Goal: Transaction & Acquisition: Purchase product/service

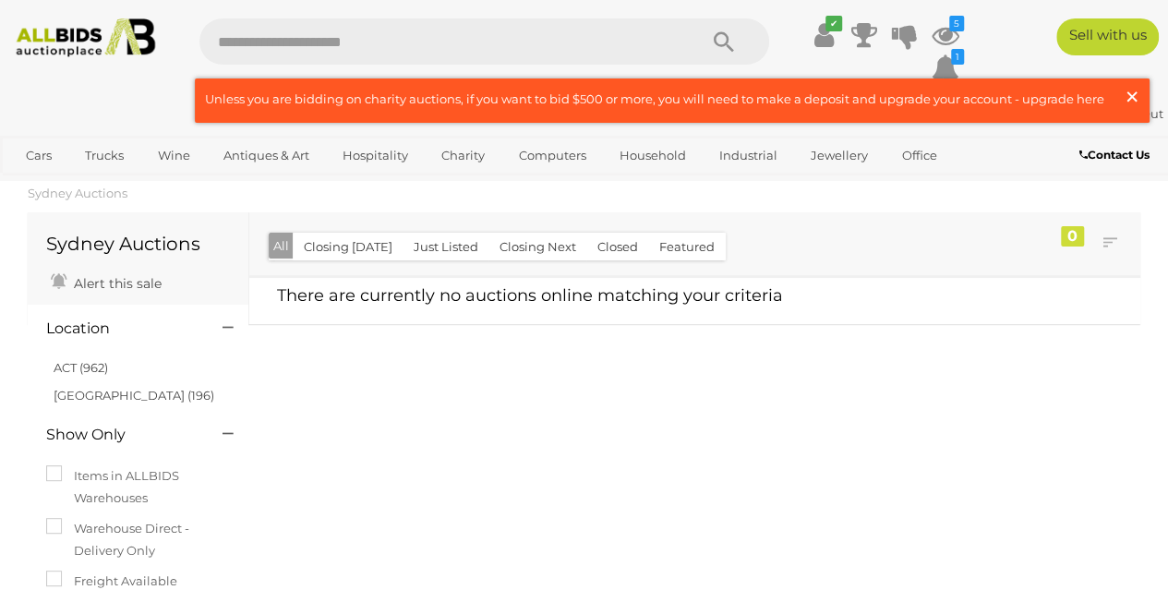
click at [1132, 96] on span "×" at bounding box center [1132, 96] width 17 height 36
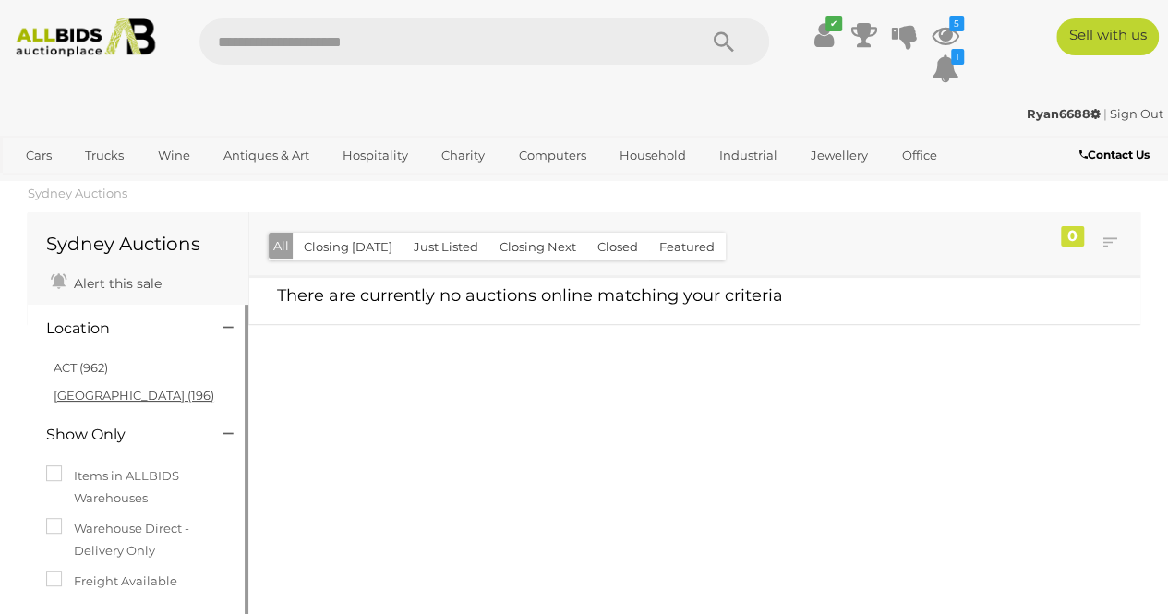
click at [85, 394] on link "NSW (196)" at bounding box center [134, 395] width 161 height 15
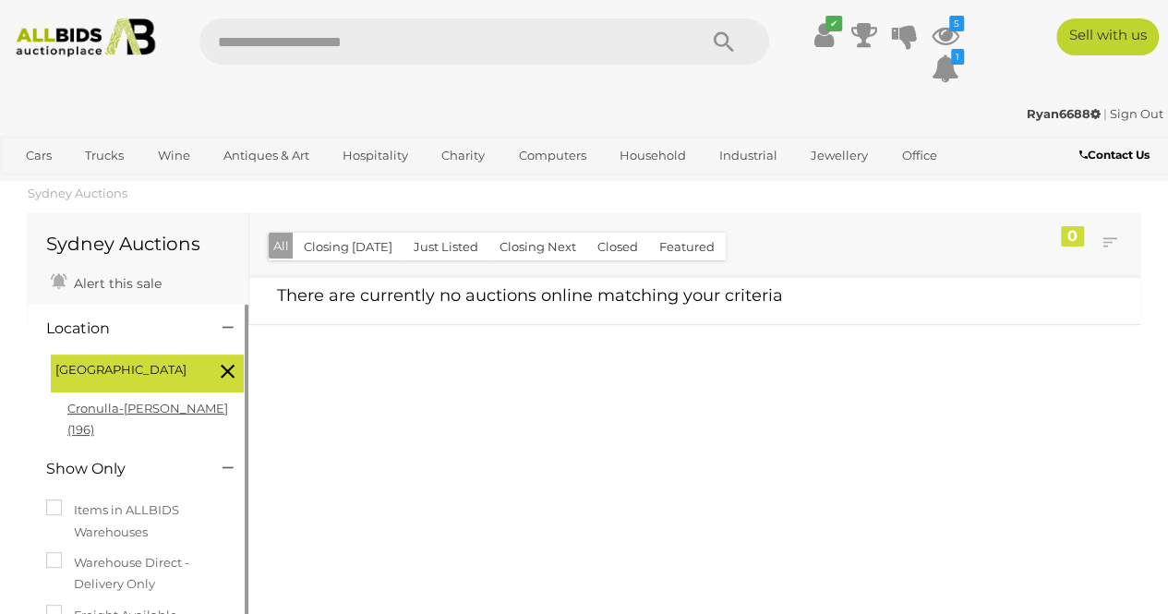
click at [197, 410] on link "Cronulla-sutherland (196)" at bounding box center [147, 419] width 161 height 36
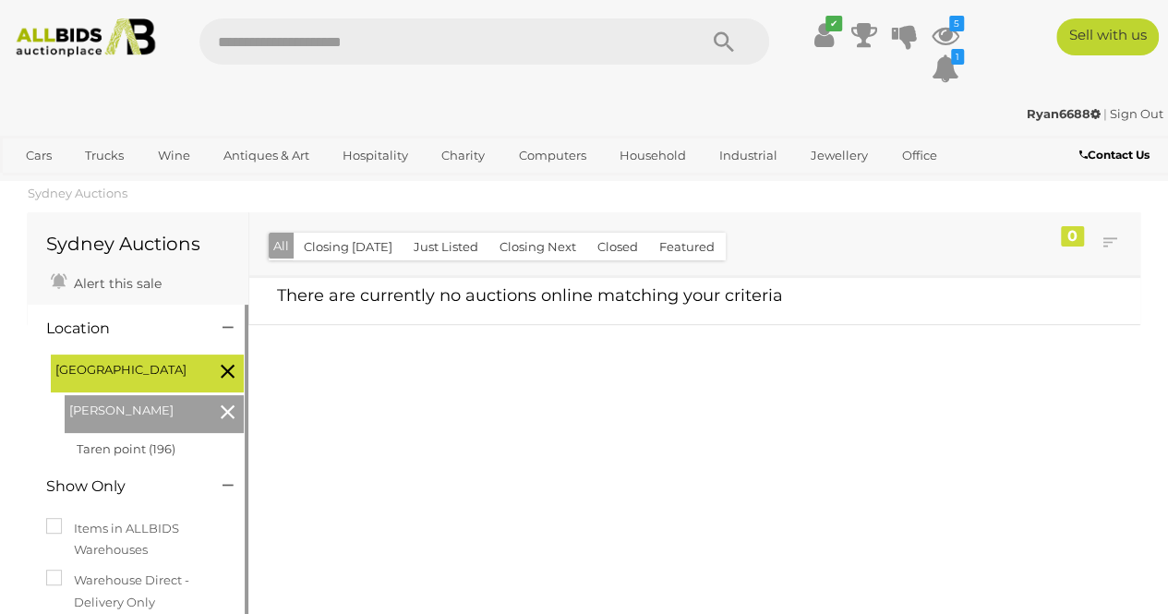
click at [277, 246] on button "All" at bounding box center [281, 246] width 25 height 27
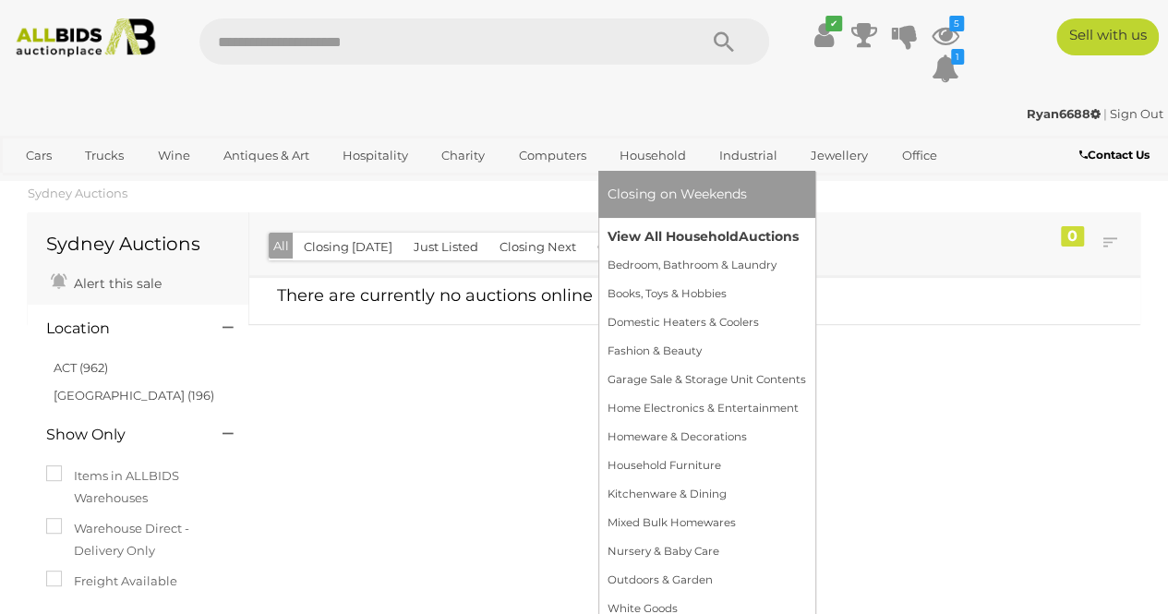
click at [638, 228] on link "View All Household Auctions" at bounding box center [707, 237] width 199 height 29
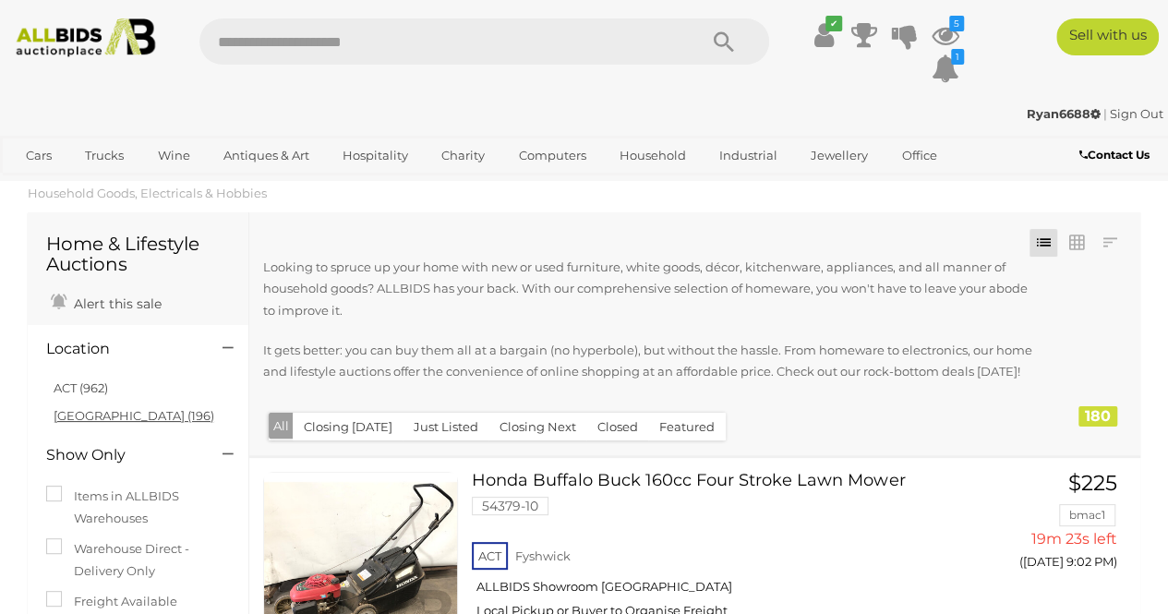
click at [84, 414] on link "NSW (196)" at bounding box center [134, 415] width 161 height 15
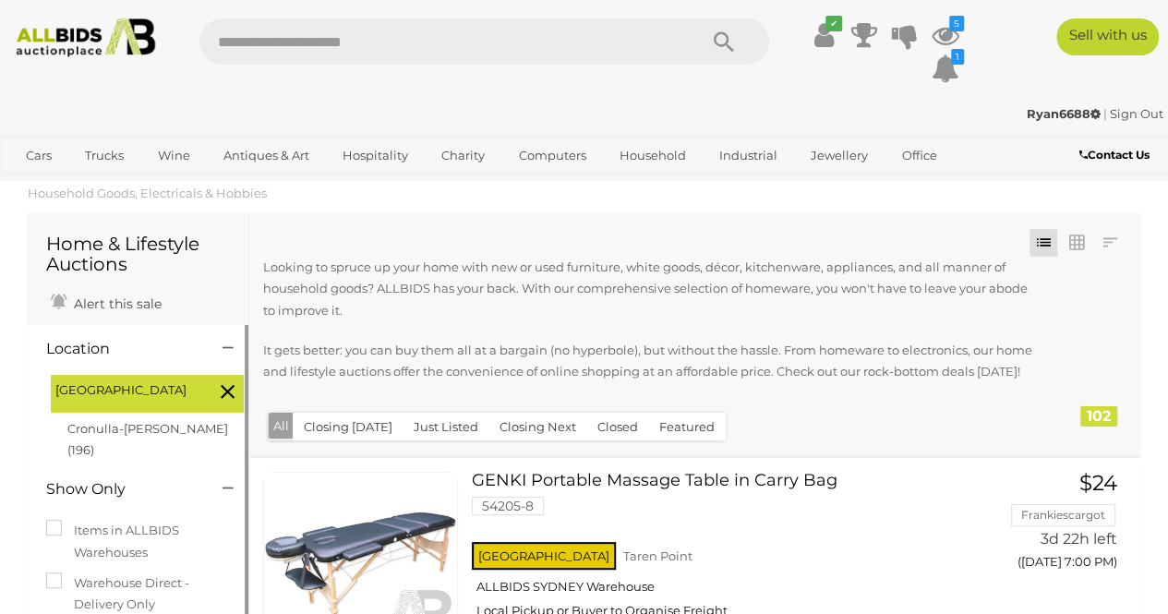
click at [224, 394] on icon at bounding box center [228, 391] width 14 height 24
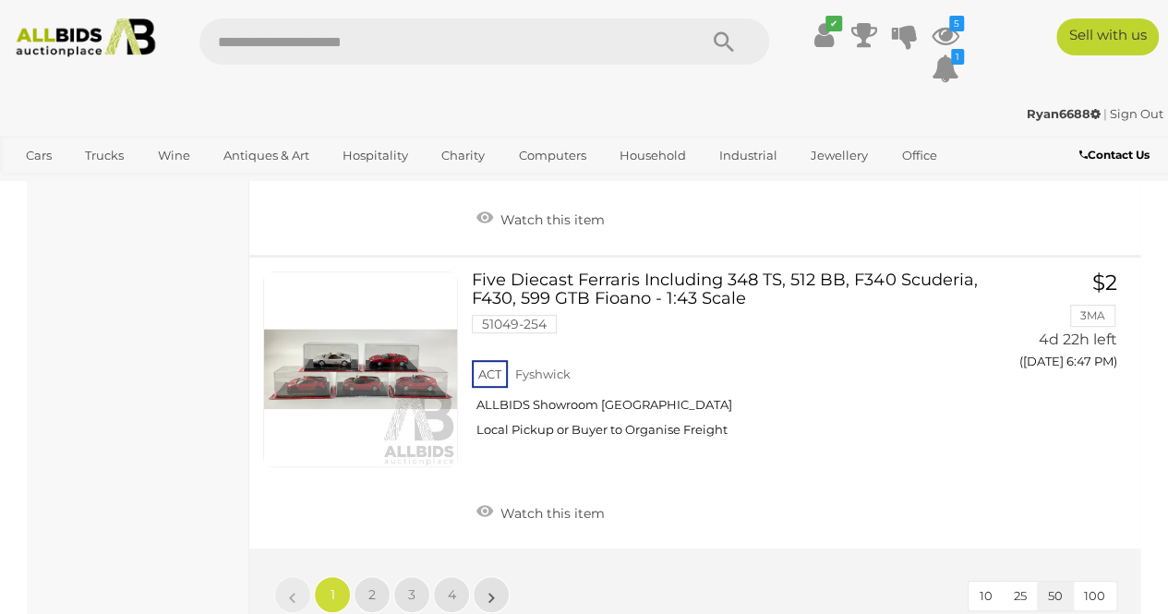
scroll to position [14356, 0]
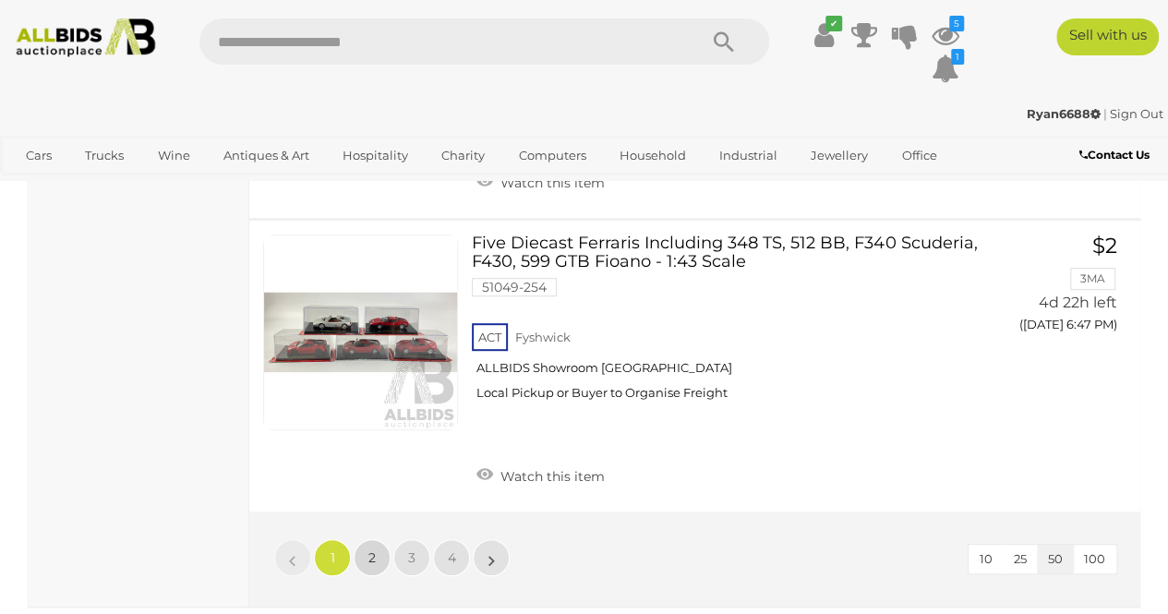
click at [371, 549] on span "2" at bounding box center [371, 557] width 7 height 17
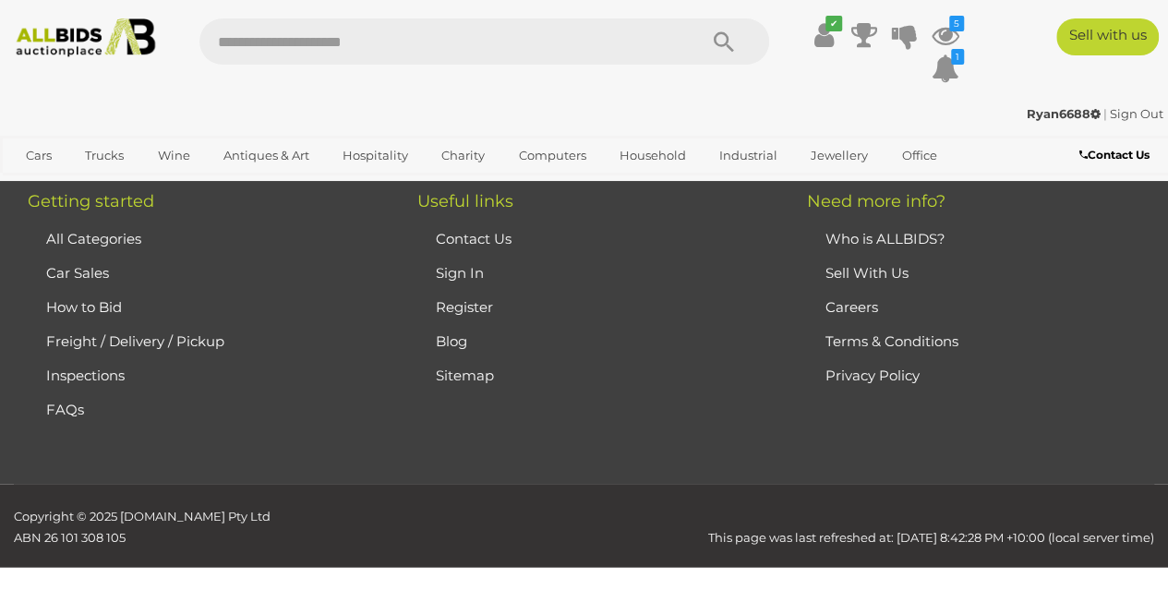
scroll to position [270, 0]
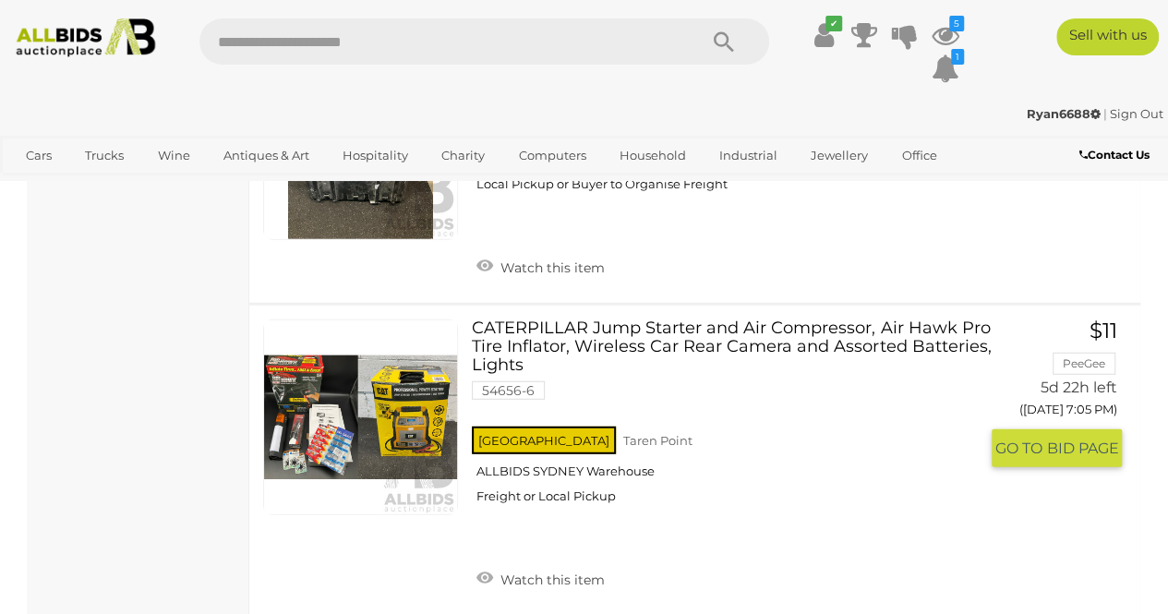
scroll to position [9318, 0]
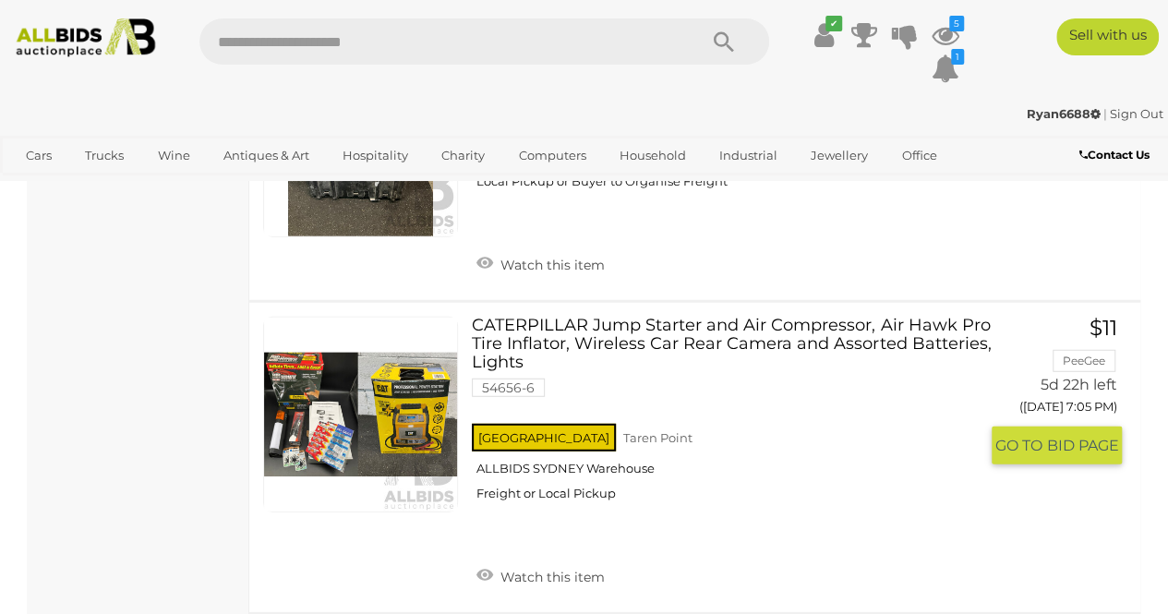
click at [423, 331] on link at bounding box center [360, 414] width 195 height 195
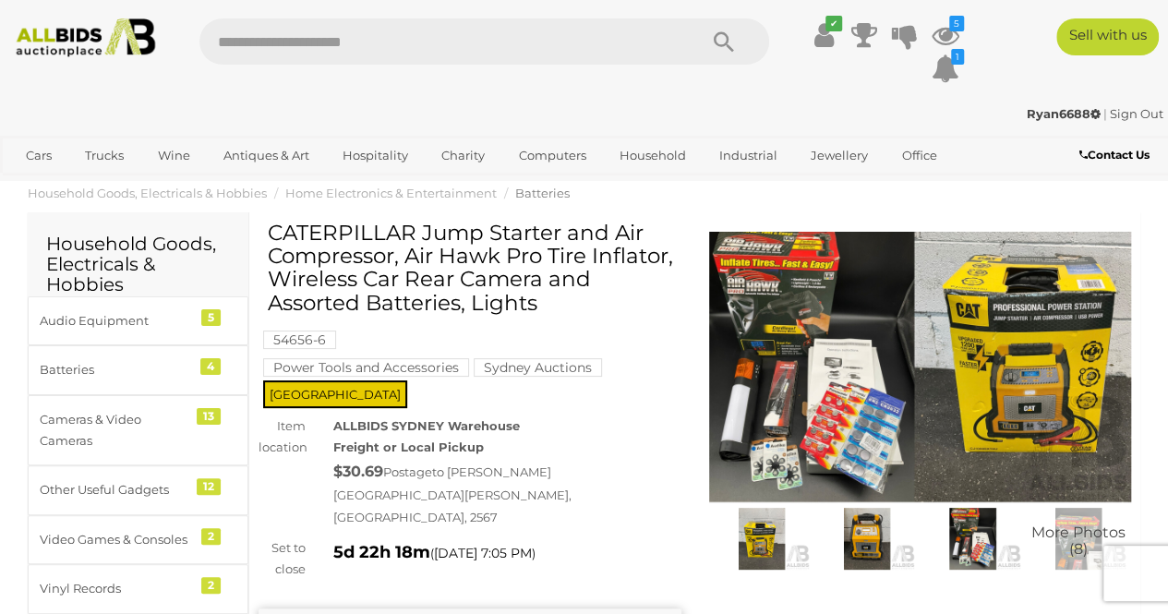
click at [863, 539] on img at bounding box center [867, 539] width 96 height 62
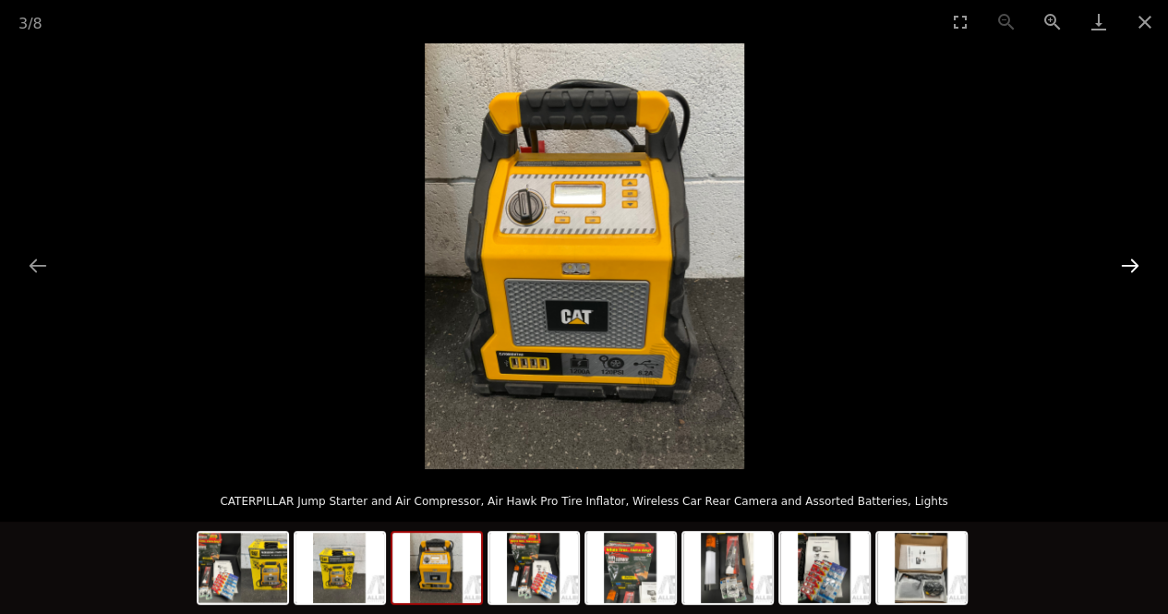
click at [1119, 268] on button "Next slide" at bounding box center [1130, 265] width 39 height 36
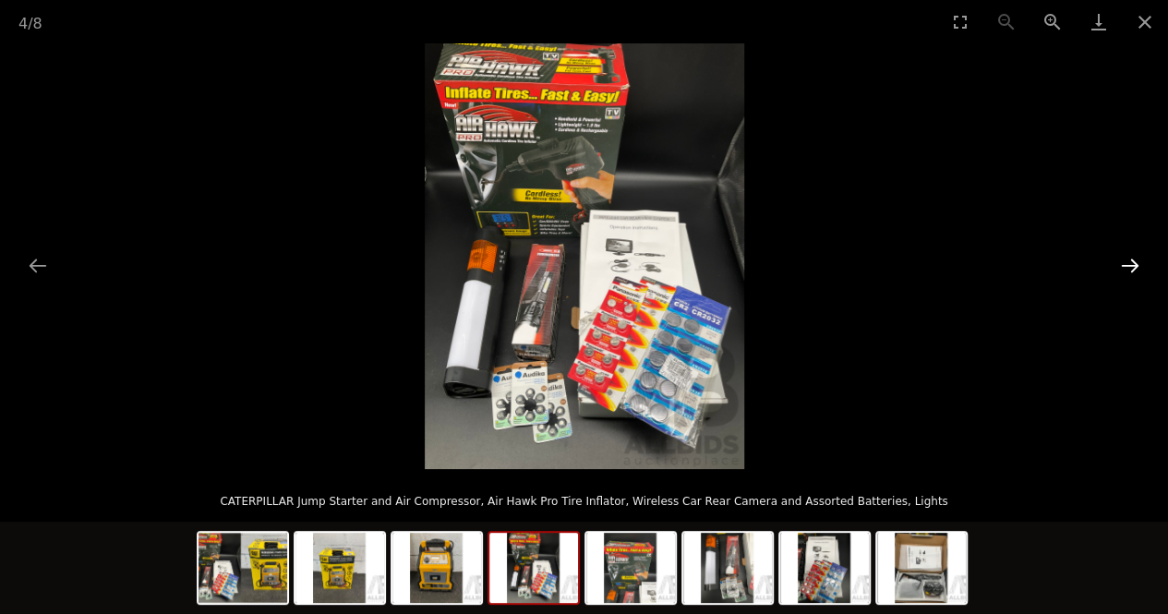
click at [1128, 268] on button "Next slide" at bounding box center [1130, 265] width 39 height 36
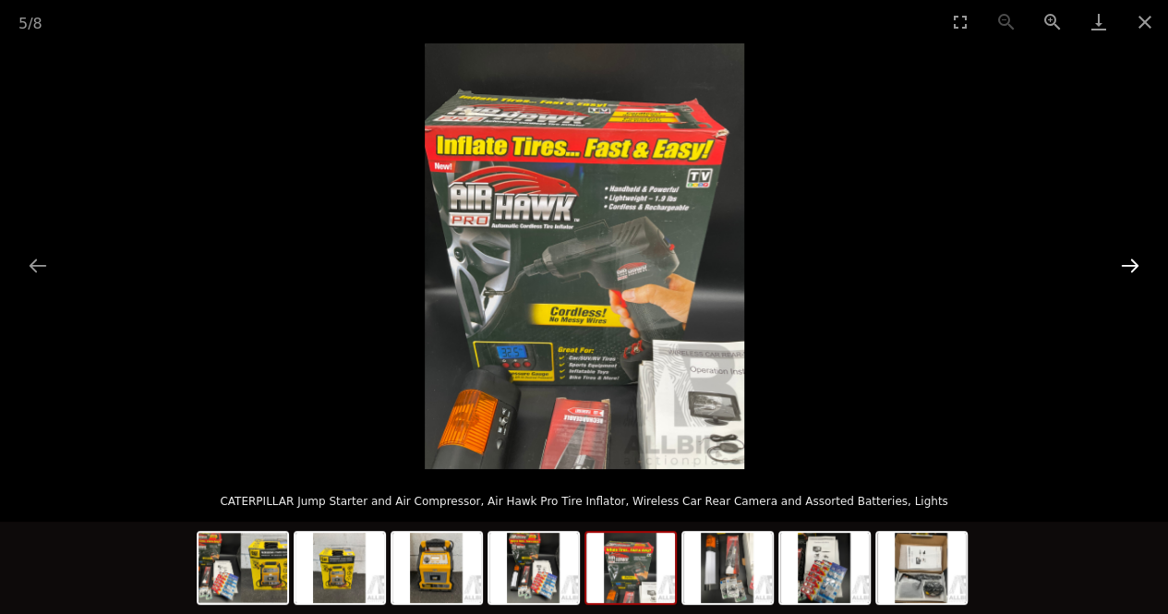
click at [1128, 268] on button "Next slide" at bounding box center [1130, 265] width 39 height 36
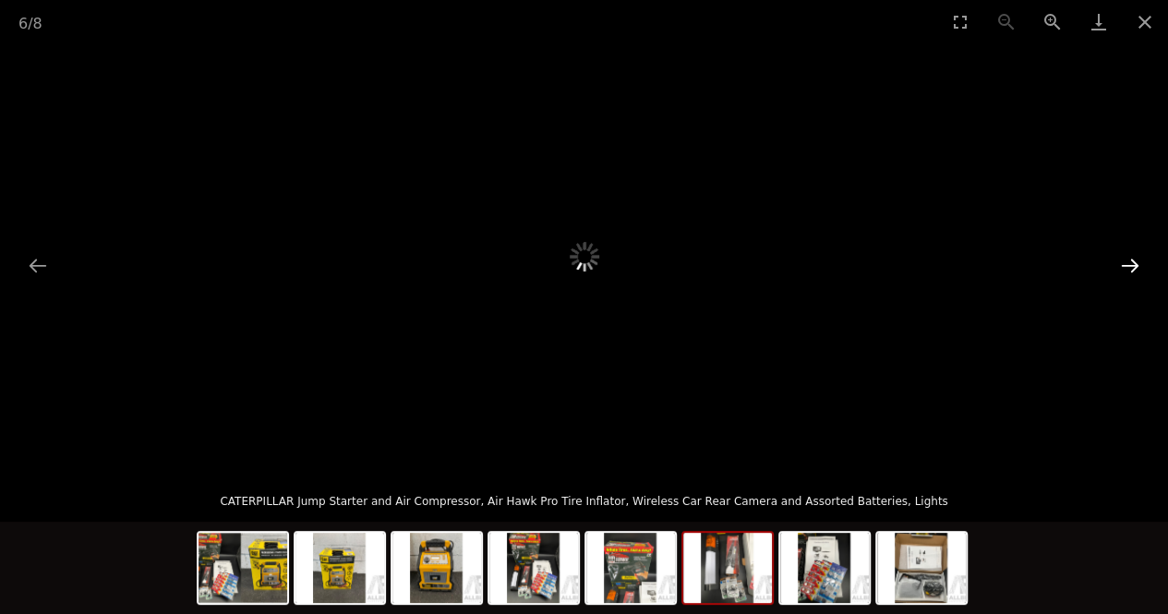
click at [1128, 268] on button "Next slide" at bounding box center [1130, 265] width 39 height 36
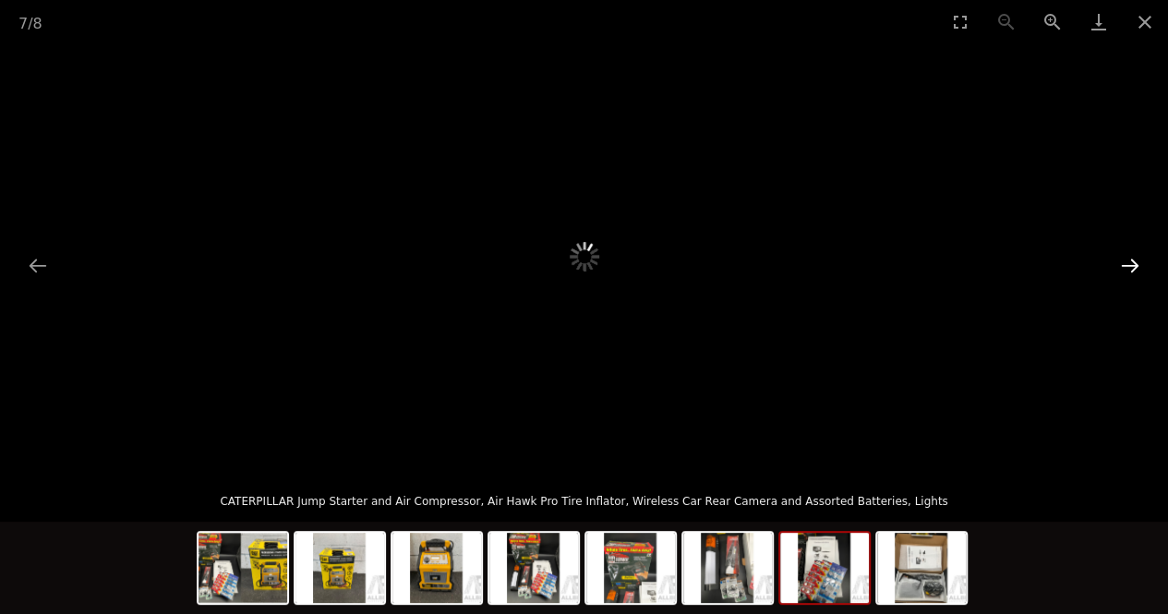
click at [1128, 268] on button "Next slide" at bounding box center [1130, 265] width 39 height 36
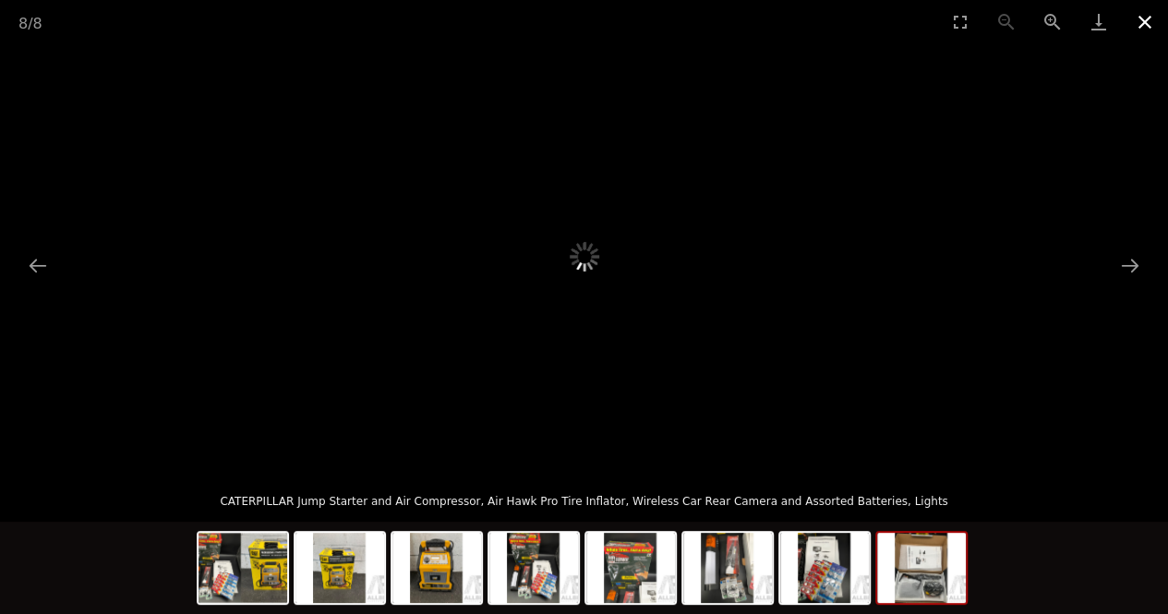
click at [1143, 27] on button "Close gallery" at bounding box center [1145, 21] width 46 height 43
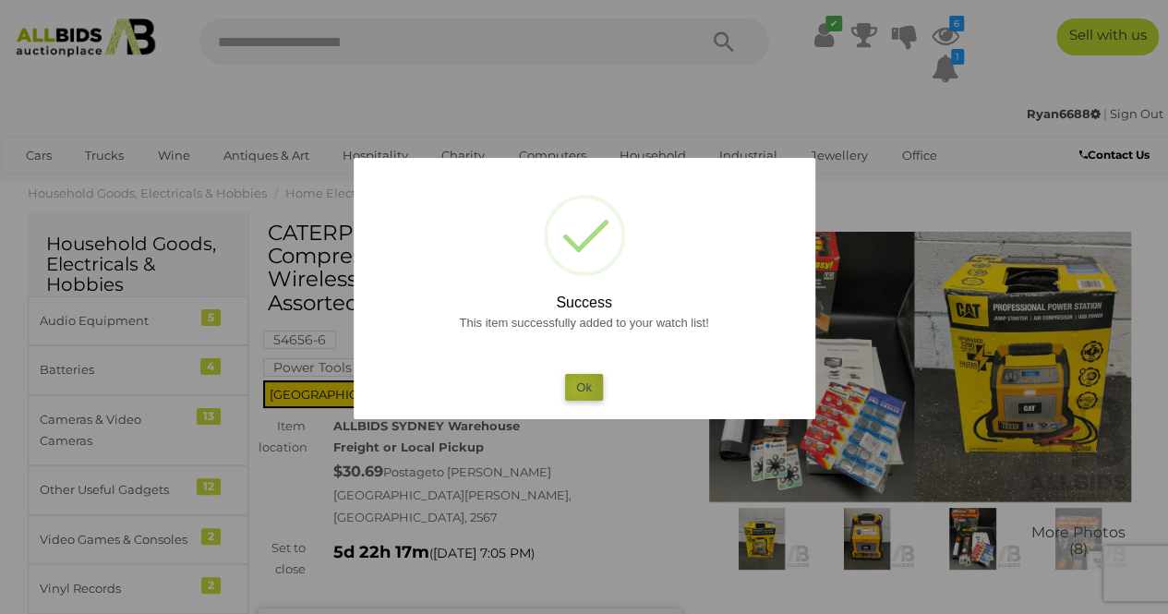
click at [578, 388] on button "Ok" at bounding box center [584, 387] width 38 height 27
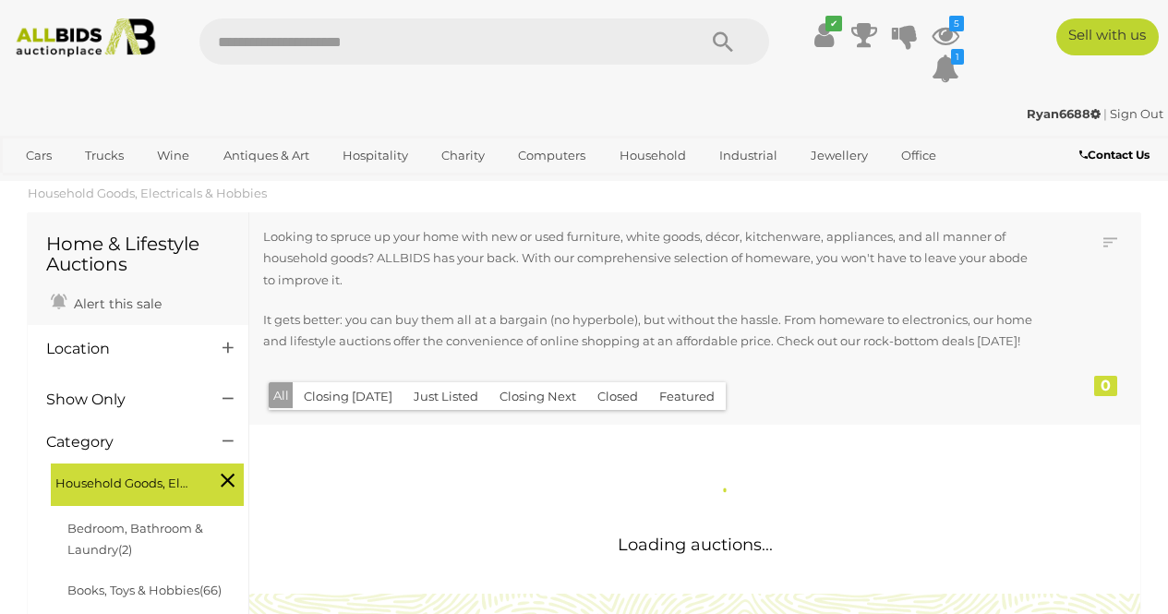
scroll to position [1799, 0]
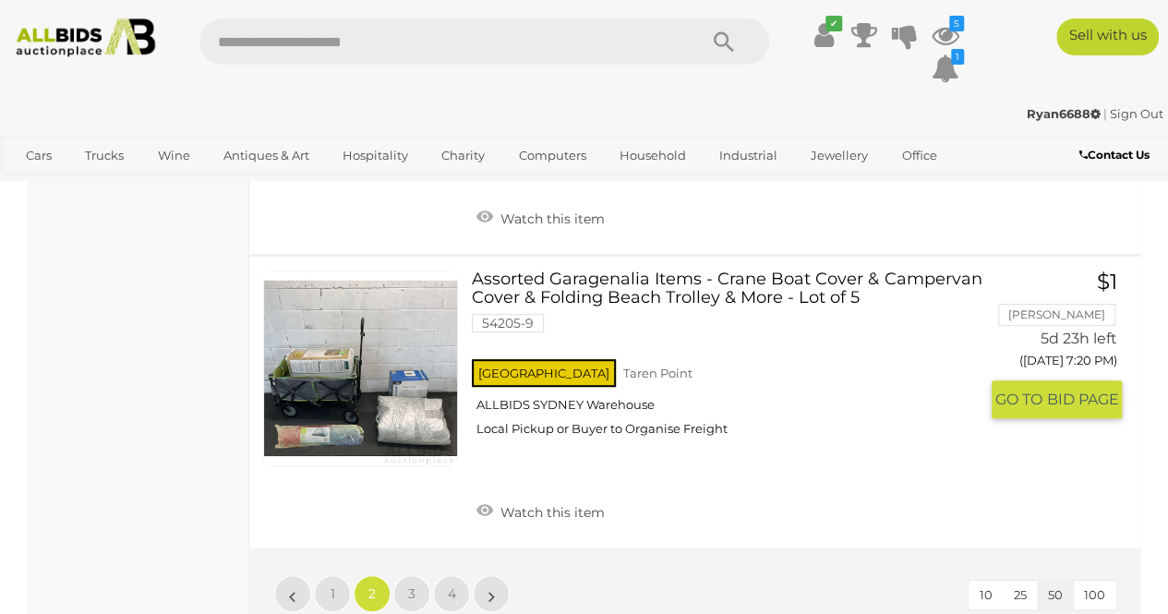
scroll to position [14352, 0]
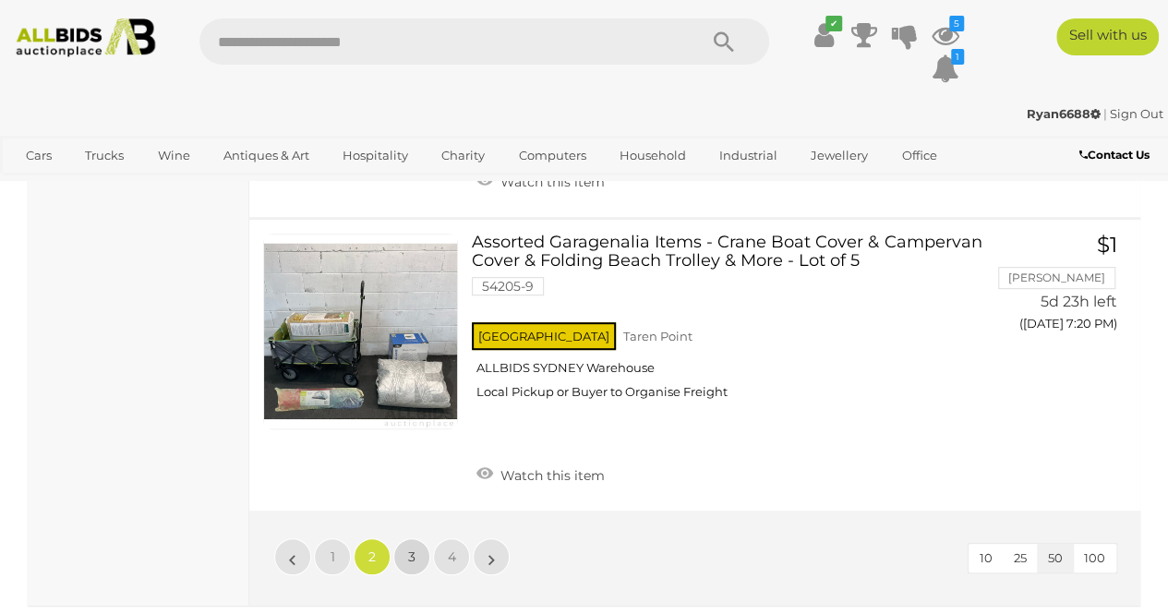
click at [408, 548] on span "3" at bounding box center [411, 556] width 7 height 17
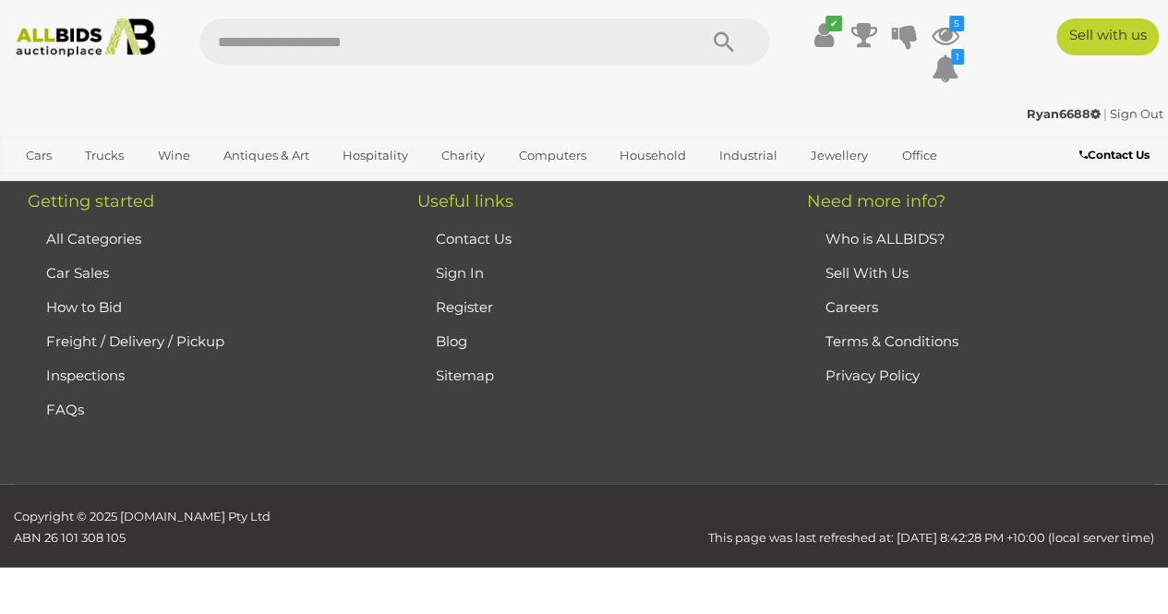
scroll to position [270, 0]
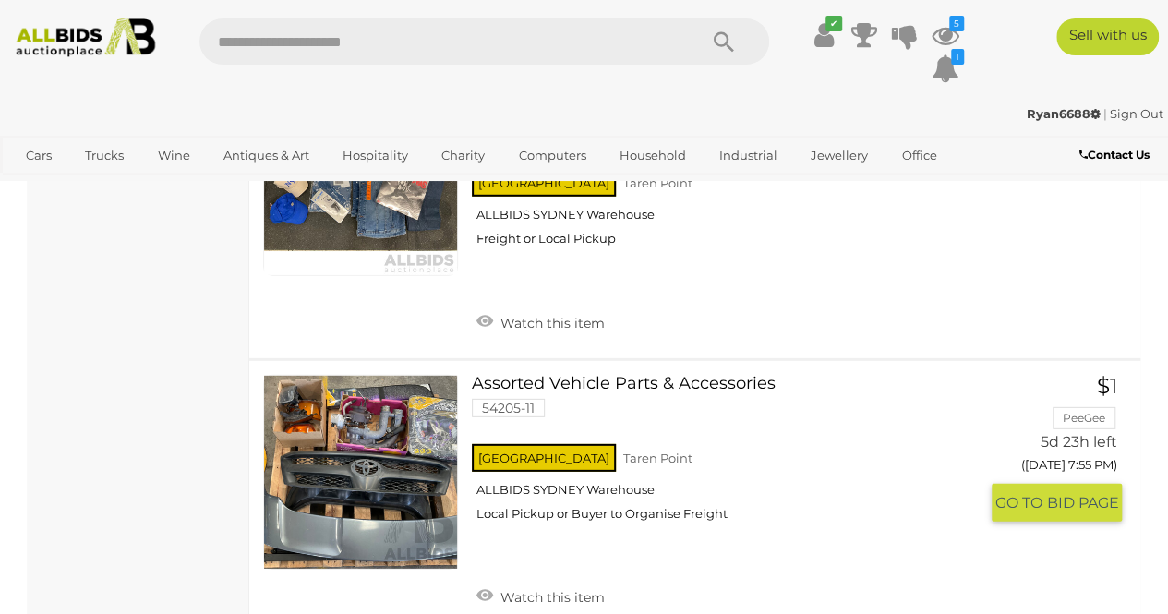
scroll to position [13048, 0]
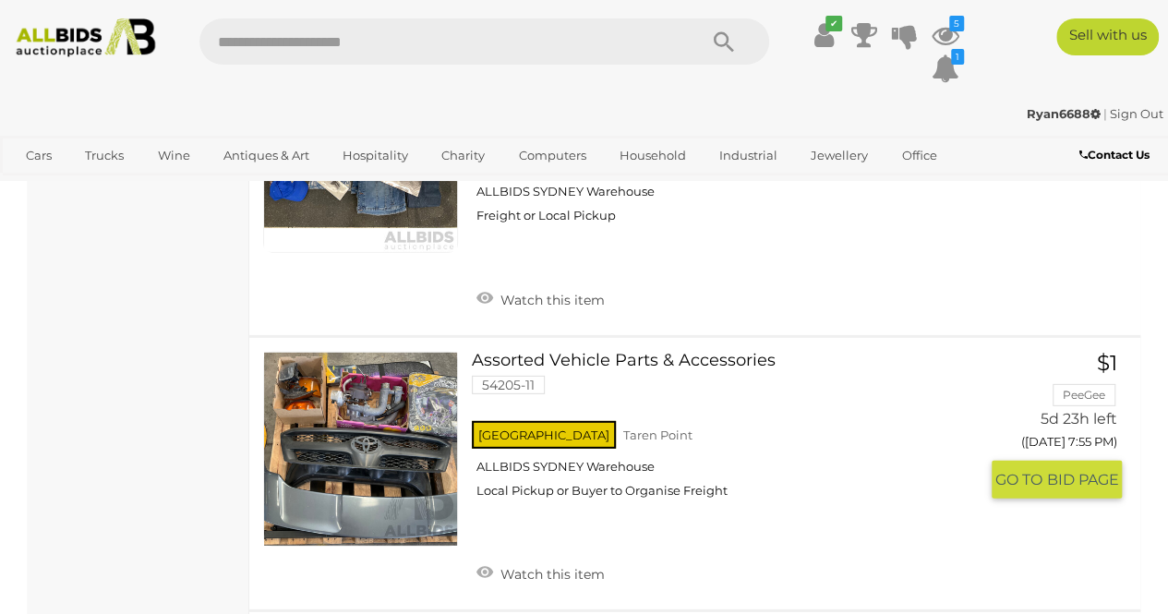
click at [415, 387] on link at bounding box center [360, 449] width 195 height 195
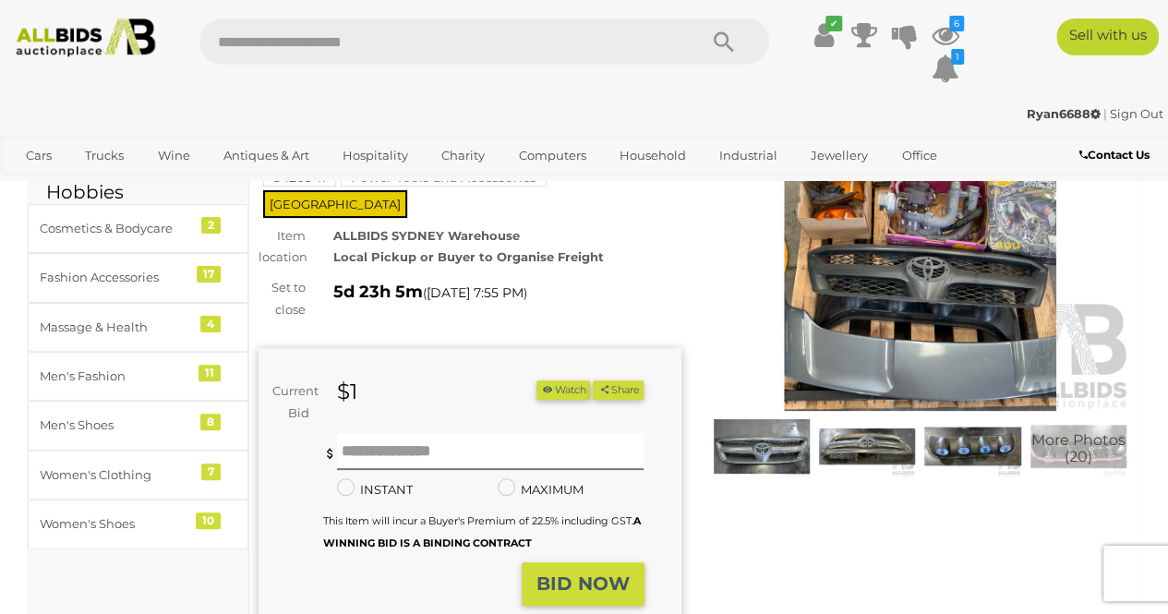
scroll to position [86, 0]
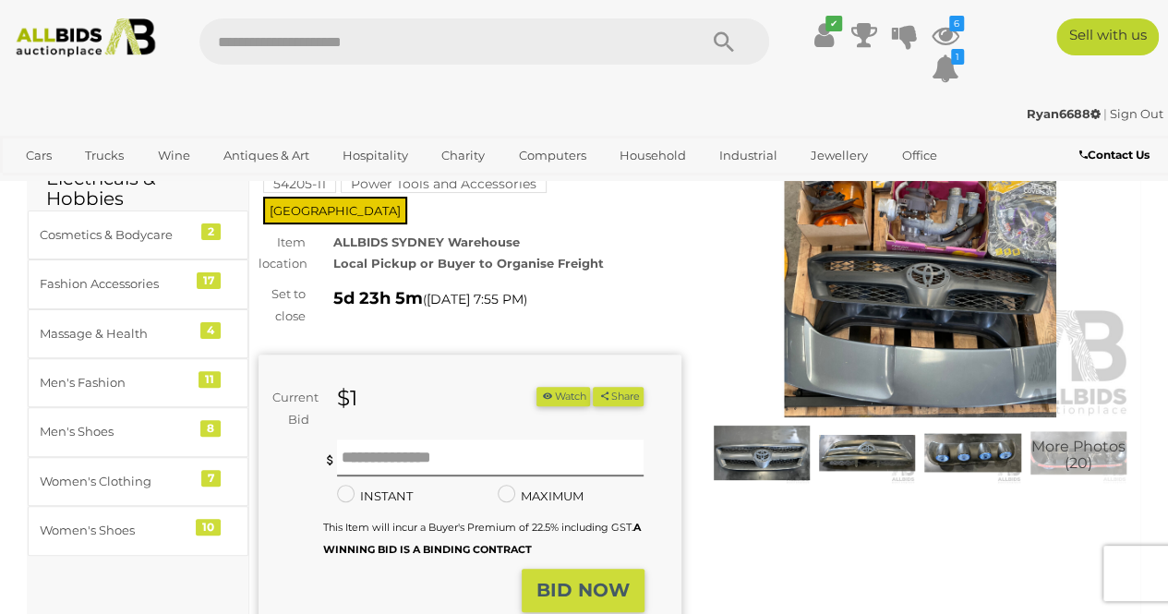
click at [820, 297] on img at bounding box center [920, 281] width 423 height 272
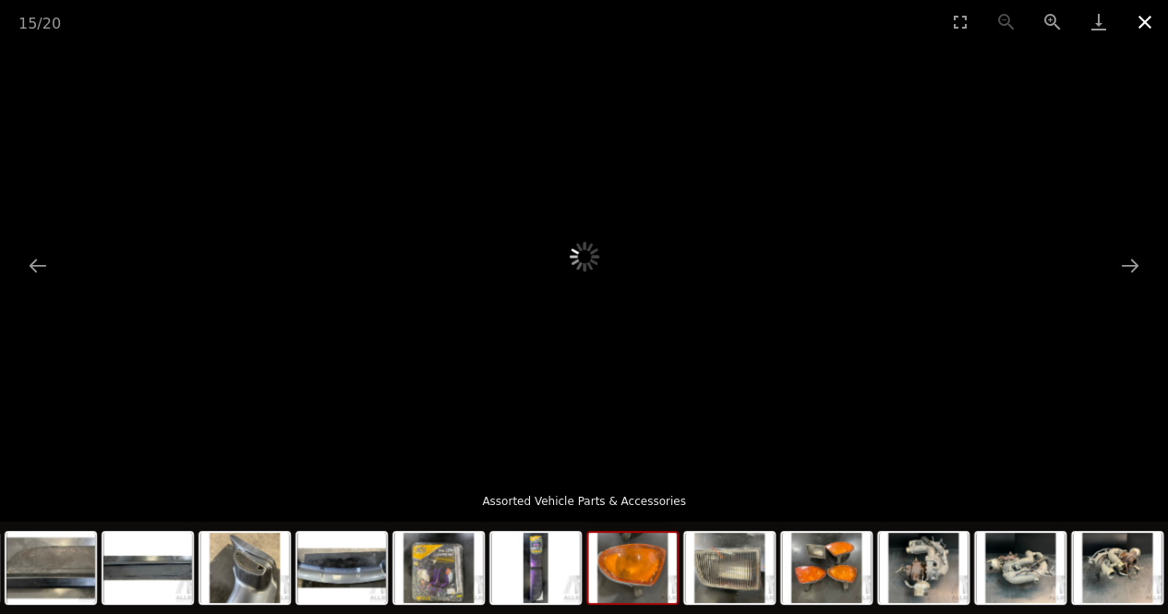
click at [1136, 40] on button "Close gallery" at bounding box center [1145, 21] width 46 height 43
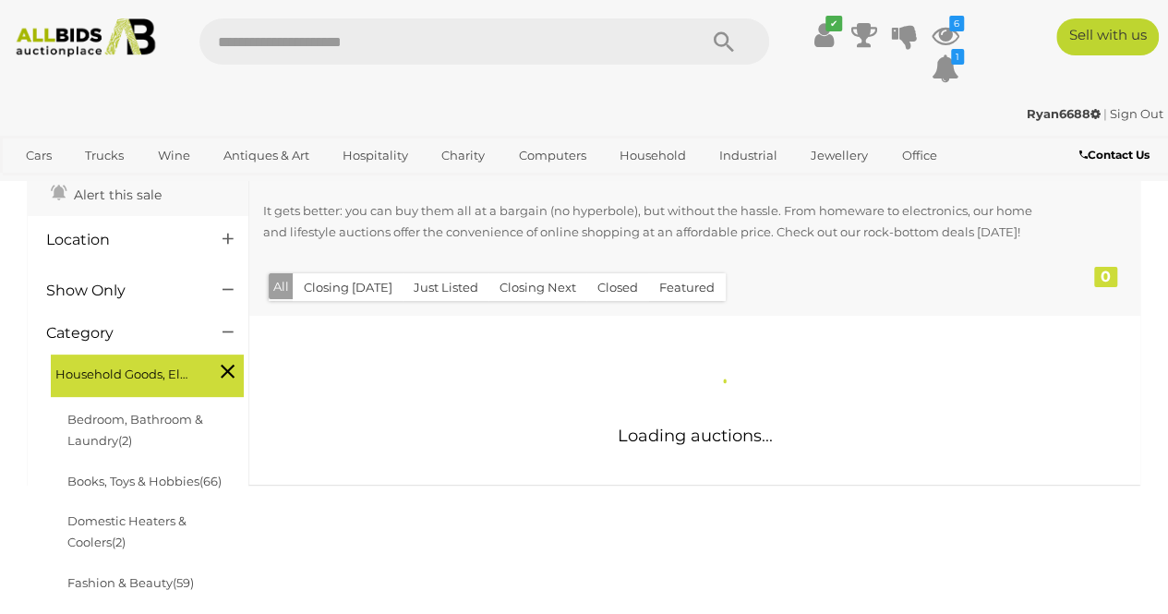
scroll to position [111, 0]
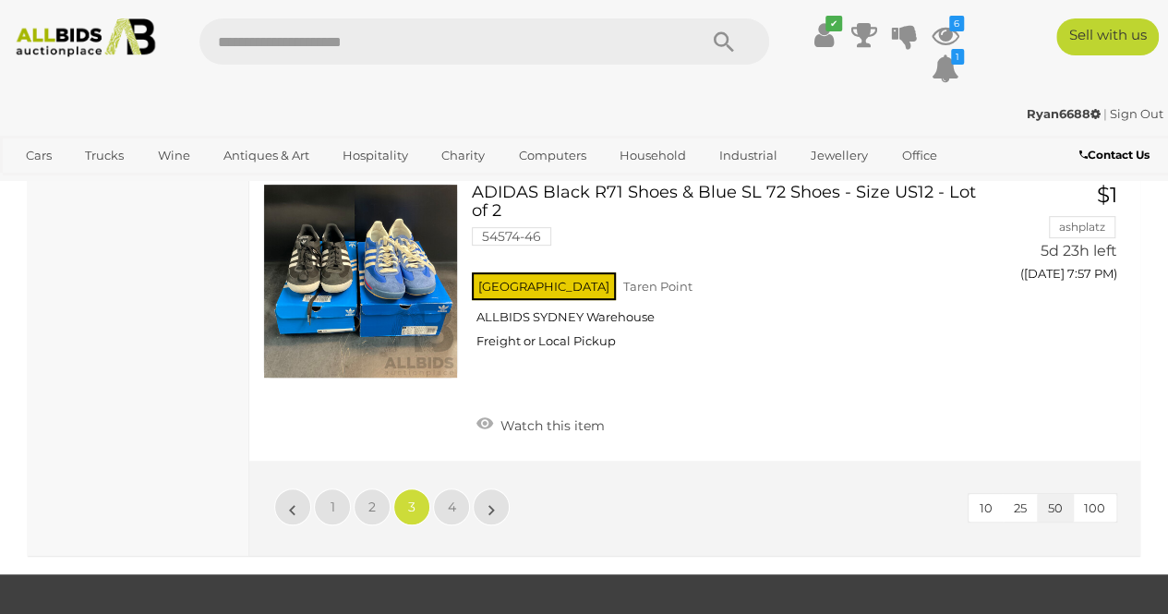
scroll to position [14603, 0]
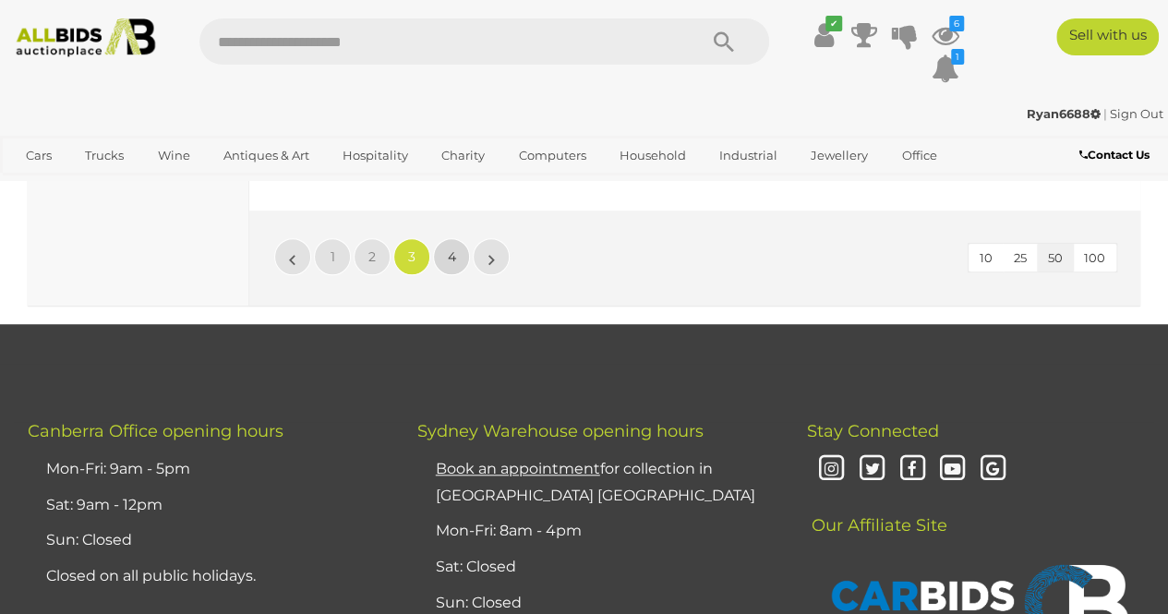
click at [454, 248] on span "4" at bounding box center [452, 256] width 8 height 17
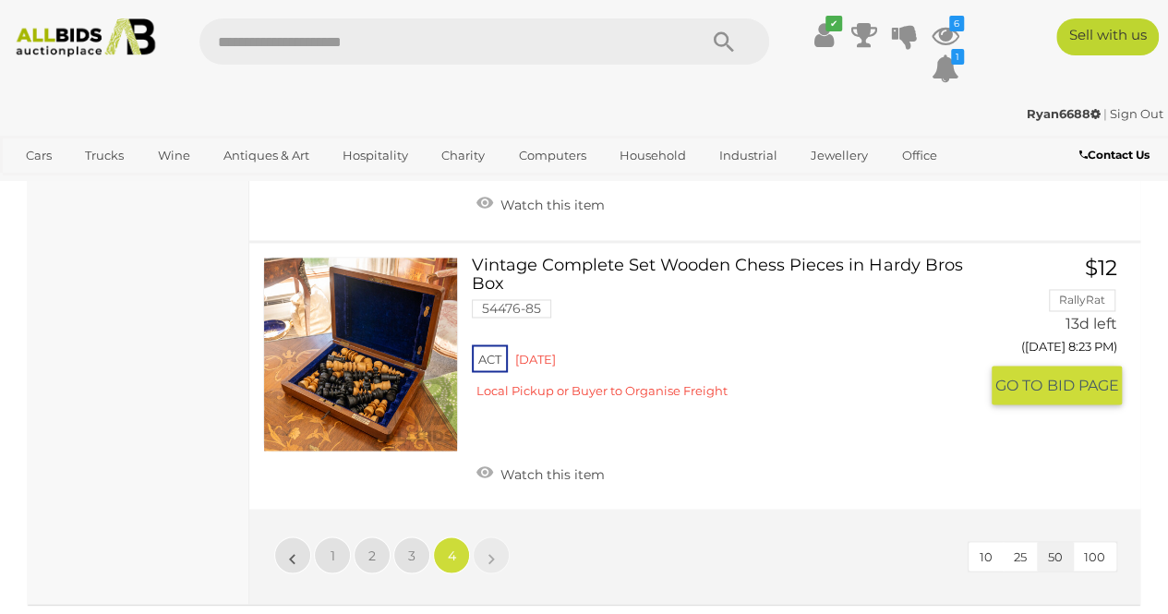
scroll to position [8431, 0]
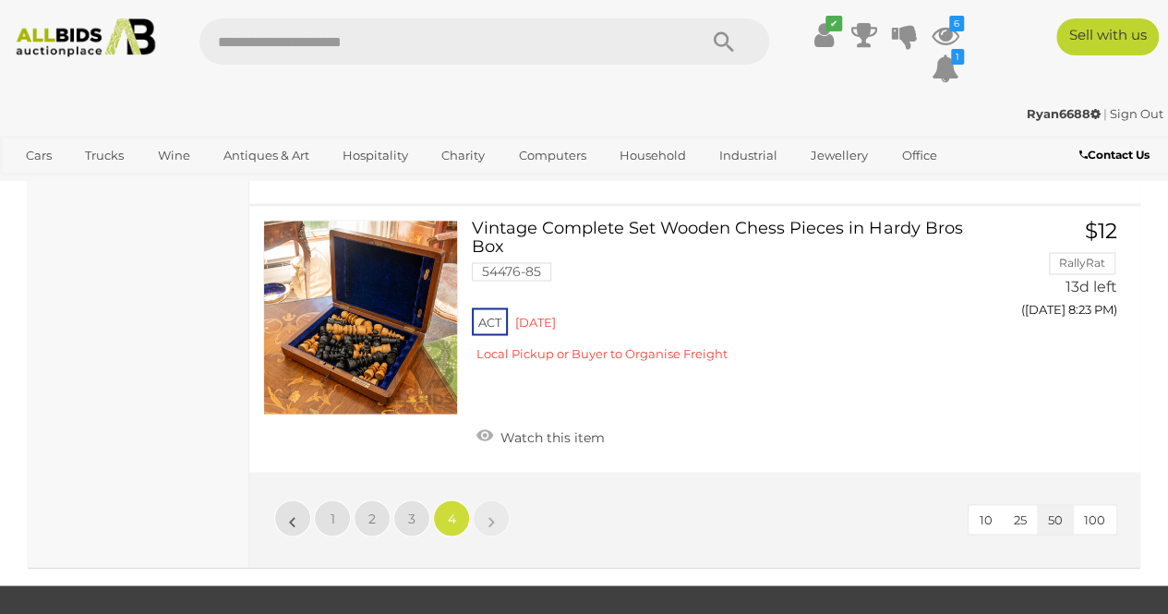
click at [496, 499] on link "»" at bounding box center [491, 517] width 37 height 37
click at [499, 499] on link "»" at bounding box center [491, 517] width 37 height 37
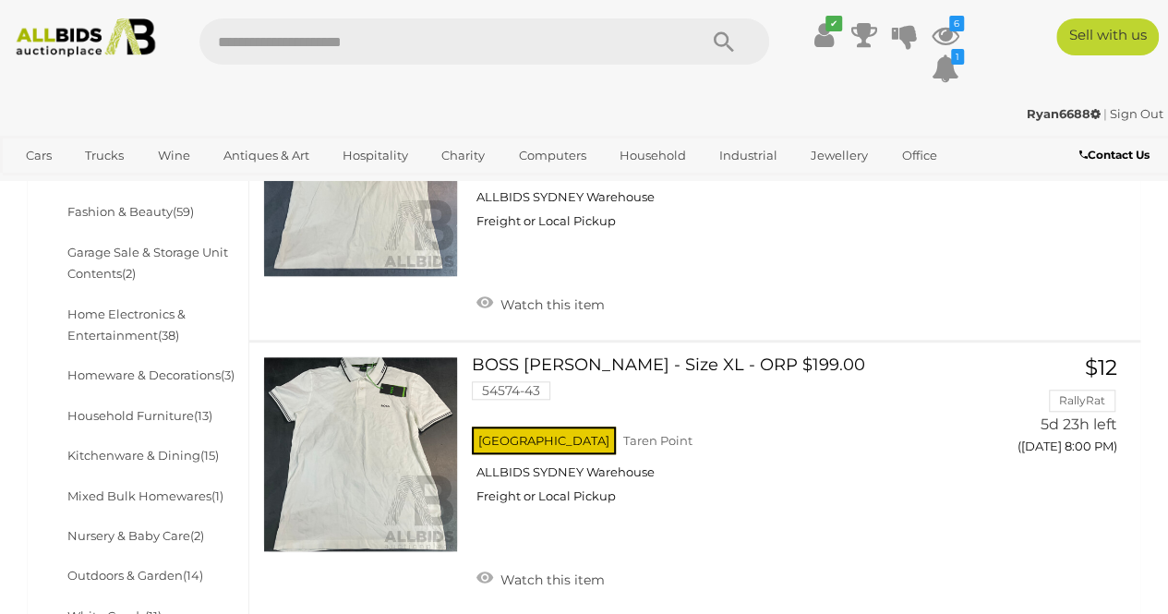
scroll to position [0, 0]
